Goal: Task Accomplishment & Management: Complete application form

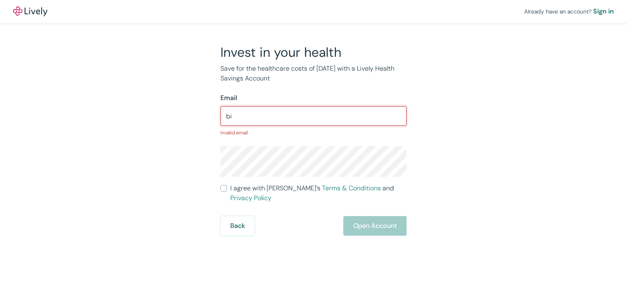
type input "[EMAIL_ADDRESS][DOMAIN_NAME]"
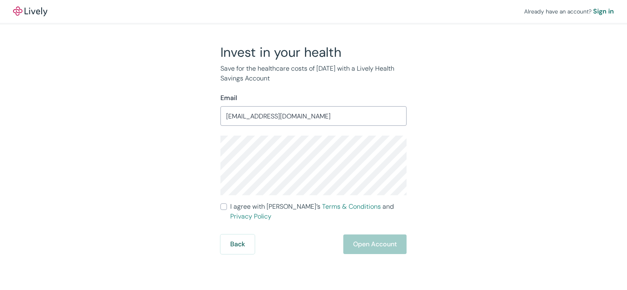
click at [489, 136] on div "Invest in your health Save for the healthcare costs of [DATE] with a Lively Hea…" at bounding box center [309, 149] width 392 height 210
click at [506, 174] on div "Invest in your health Save for the healthcare costs of [DATE] with a Lively Hea…" at bounding box center [314, 149] width 392 height 210
click at [454, 177] on div "Invest in your health Save for the healthcare costs of [DATE] with a Lively Hea…" at bounding box center [309, 149] width 392 height 210
click at [222, 206] on input "I agree with Lively’s Terms & Conditions and Privacy Policy" at bounding box center [224, 206] width 7 height 7
checkbox input "true"
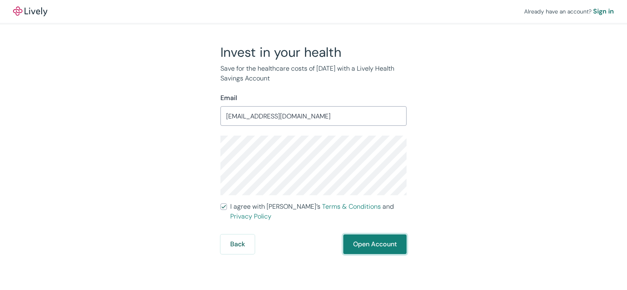
click at [374, 236] on button "Open Account" at bounding box center [374, 244] width 63 height 20
